Goal: Information Seeking & Learning: Find contact information

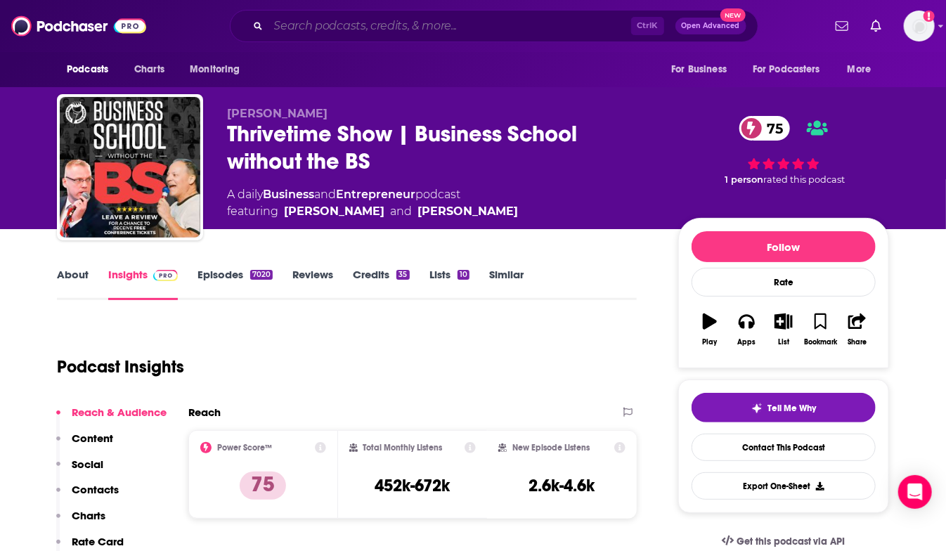
click at [340, 27] on input "Search podcasts, credits, & more..." at bounding box center [449, 26] width 363 height 22
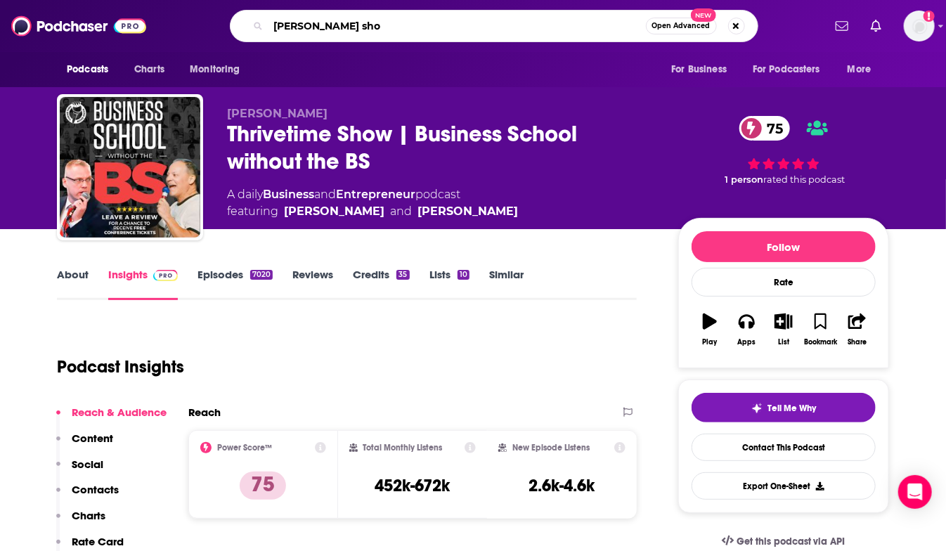
type input "[PERSON_NAME] show"
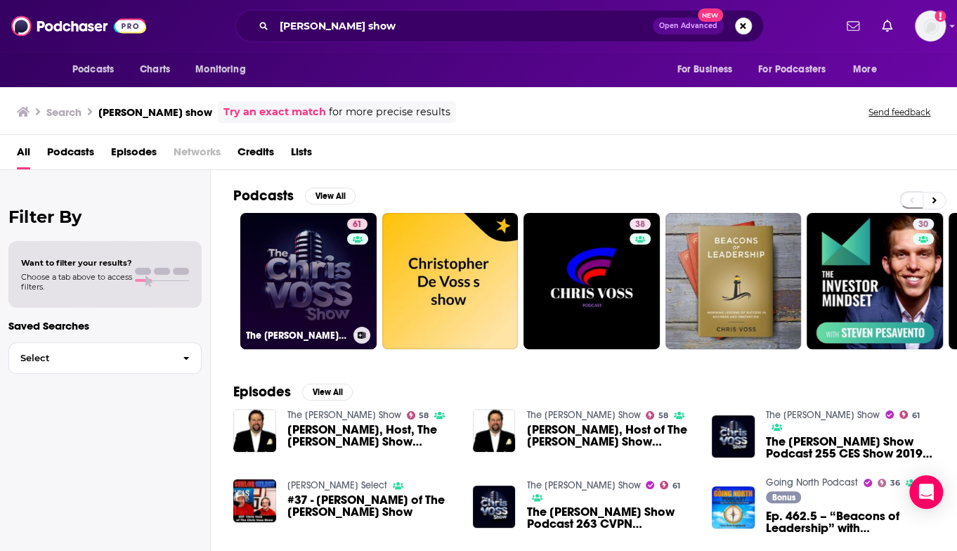
click at [312, 275] on link "61 The [PERSON_NAME] Show" at bounding box center [308, 281] width 136 height 136
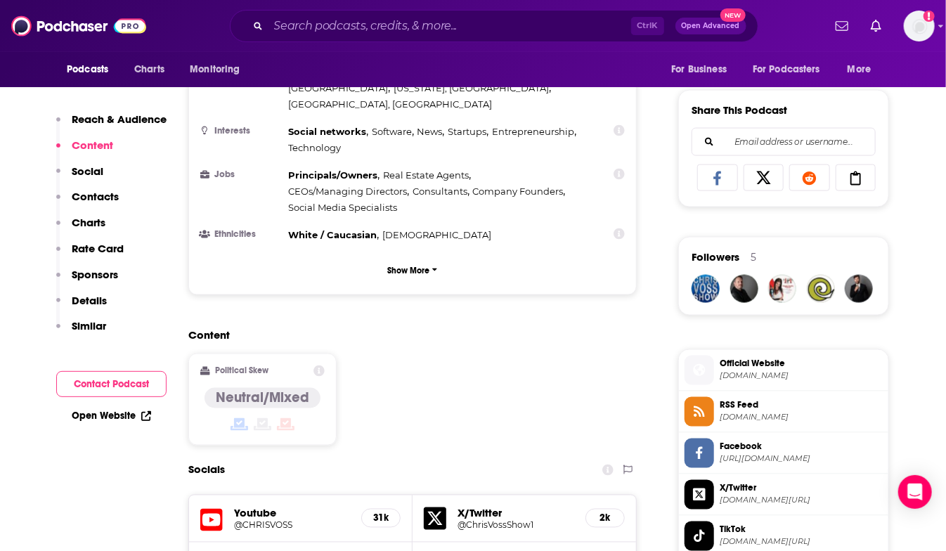
scroll to position [1195, 0]
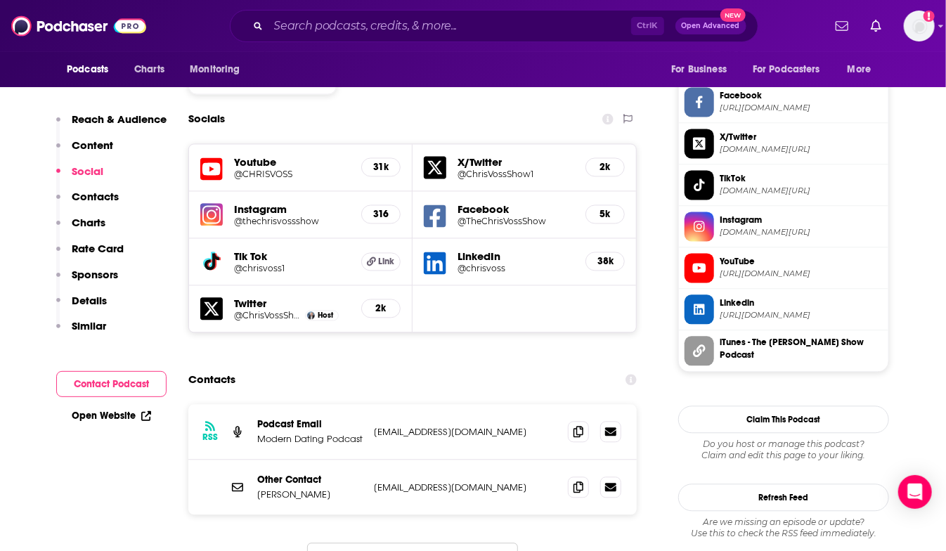
click at [391, 481] on p "[EMAIL_ADDRESS][DOMAIN_NAME]" at bounding box center [465, 487] width 183 height 12
click at [394, 481] on p "[EMAIL_ADDRESS][DOMAIN_NAME]" at bounding box center [465, 487] width 183 height 12
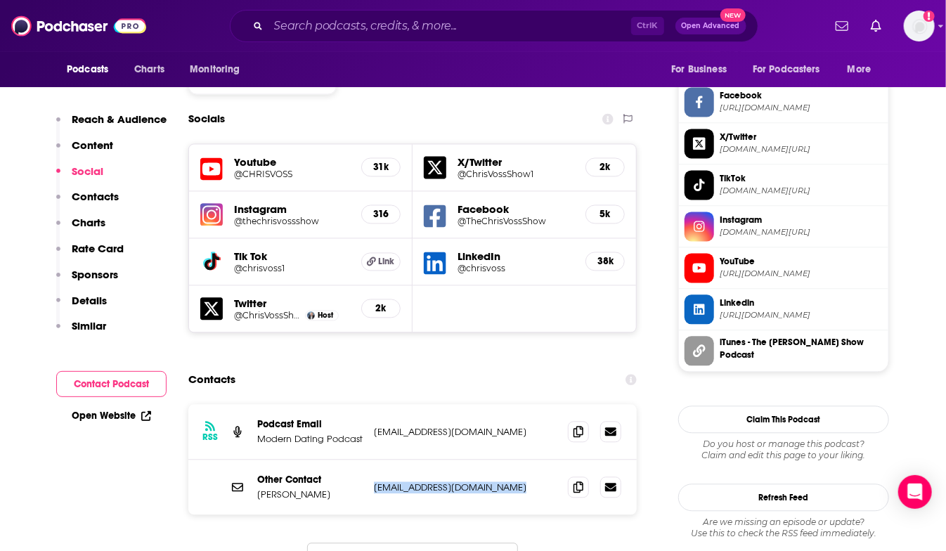
click at [394, 481] on p "[EMAIL_ADDRESS][DOMAIN_NAME]" at bounding box center [465, 487] width 183 height 12
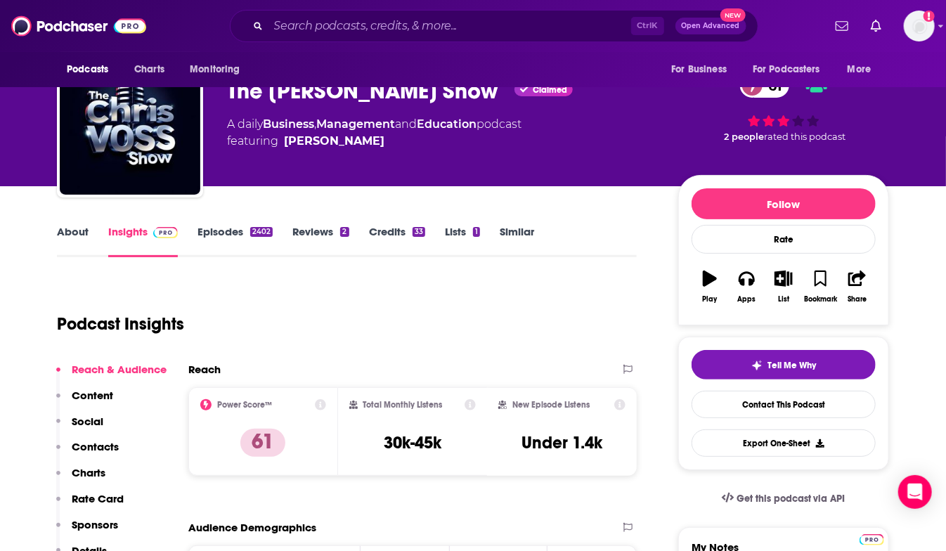
scroll to position [0, 0]
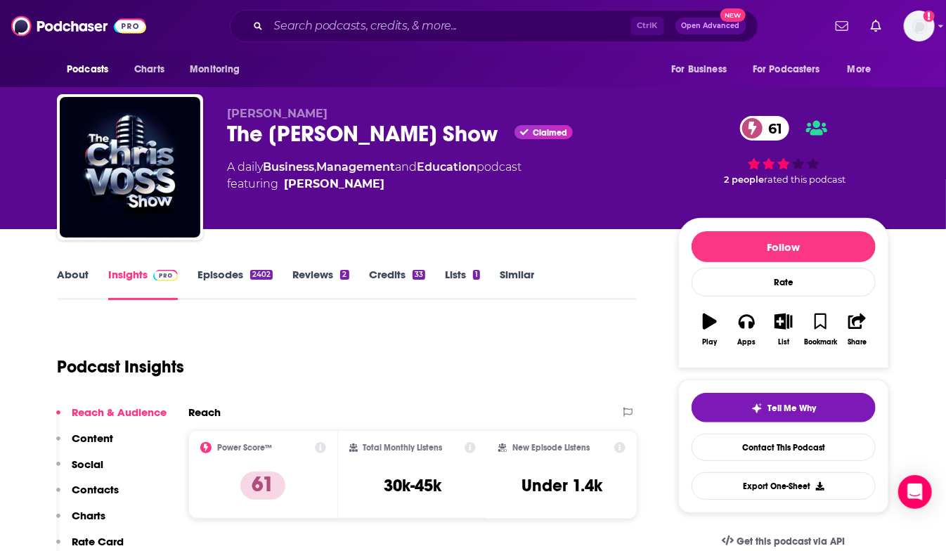
click at [70, 274] on link "About" at bounding box center [73, 284] width 32 height 32
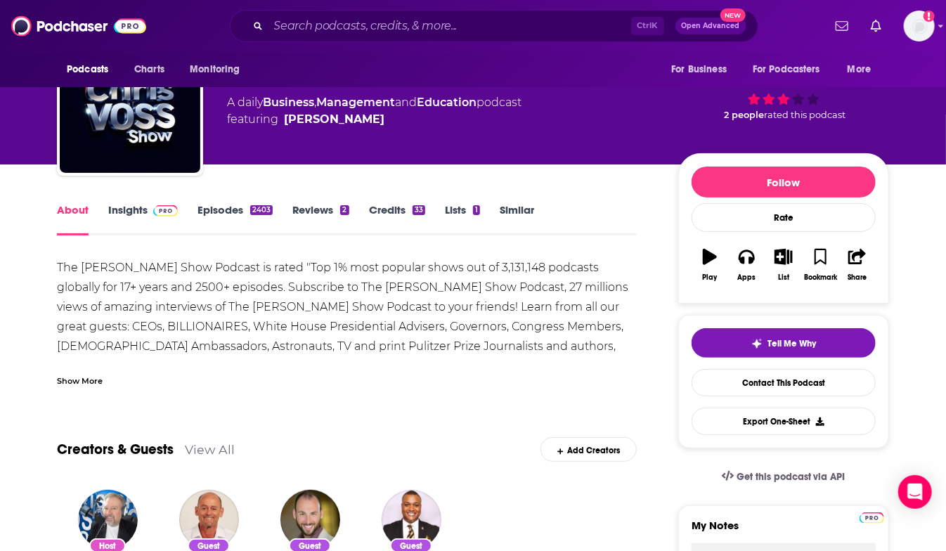
scroll to position [141, 0]
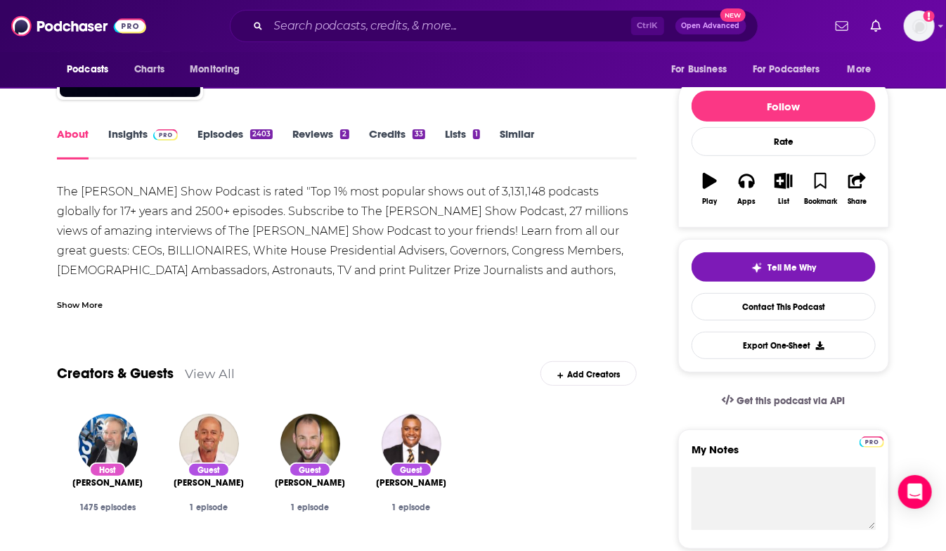
click at [90, 304] on div "Show More" at bounding box center [80, 303] width 46 height 13
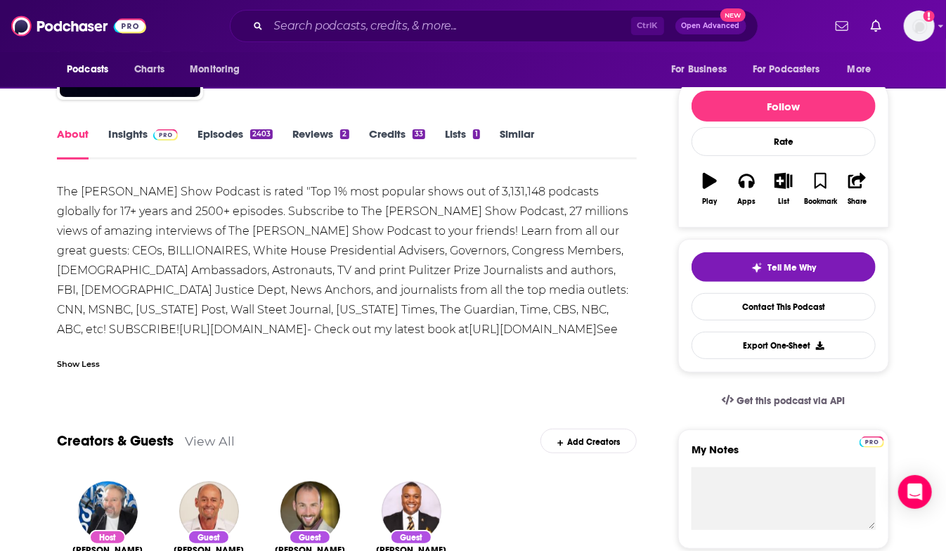
click at [63, 186] on div "The [PERSON_NAME] Show Podcast is rated "Top 1% most popular shows out of 3,131…" at bounding box center [347, 270] width 580 height 177
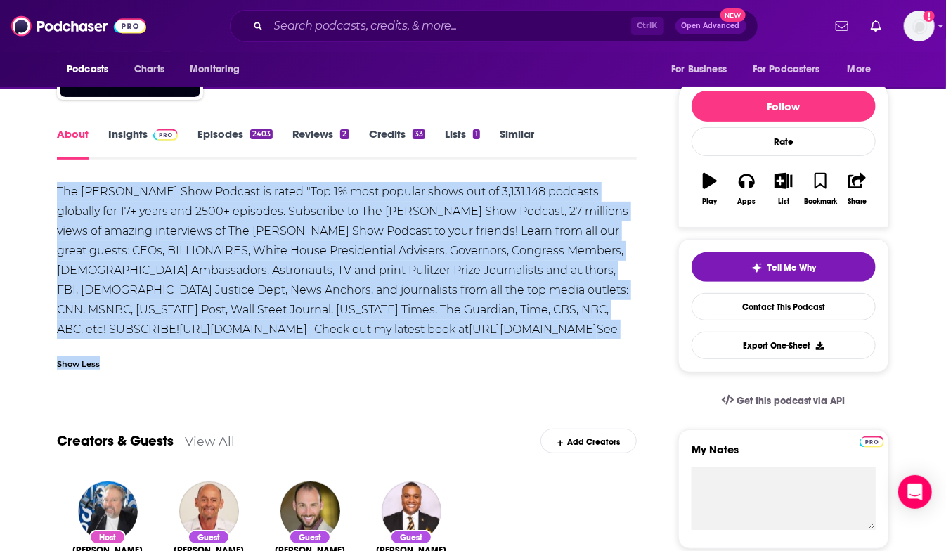
drag, startPoint x: 63, startPoint y: 186, endPoint x: 517, endPoint y: 353, distance: 484.2
click at [519, 351] on div "The [PERSON_NAME] Show Podcast is rated "Top 1% most popular shows out of 3,131…" at bounding box center [347, 280] width 580 height 196
copy div "The [PERSON_NAME] Show Podcast is rated "Top 1% most popular shows out of 3,131…"
click at [124, 133] on link "Insights" at bounding box center [143, 143] width 70 height 32
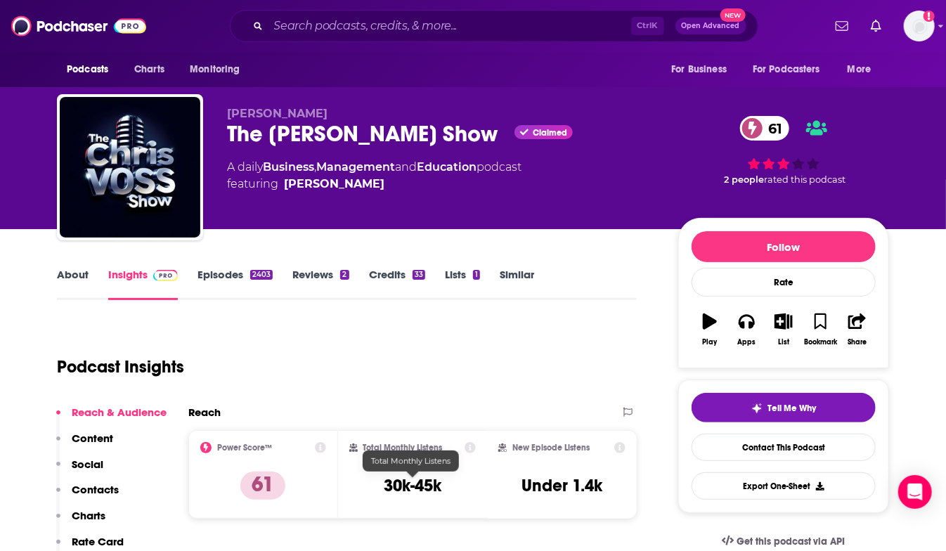
click at [394, 486] on h3 "30k-45k" at bounding box center [413, 485] width 58 height 21
drag, startPoint x: 394, startPoint y: 486, endPoint x: 415, endPoint y: 502, distance: 27.1
click at [415, 502] on div "Total Monthly Listens 30k-45k" at bounding box center [412, 474] width 127 height 65
copy h3 "30k-45k"
click at [340, 357] on div "Podcast Insights" at bounding box center [341, 359] width 568 height 72
